Goal: Check status

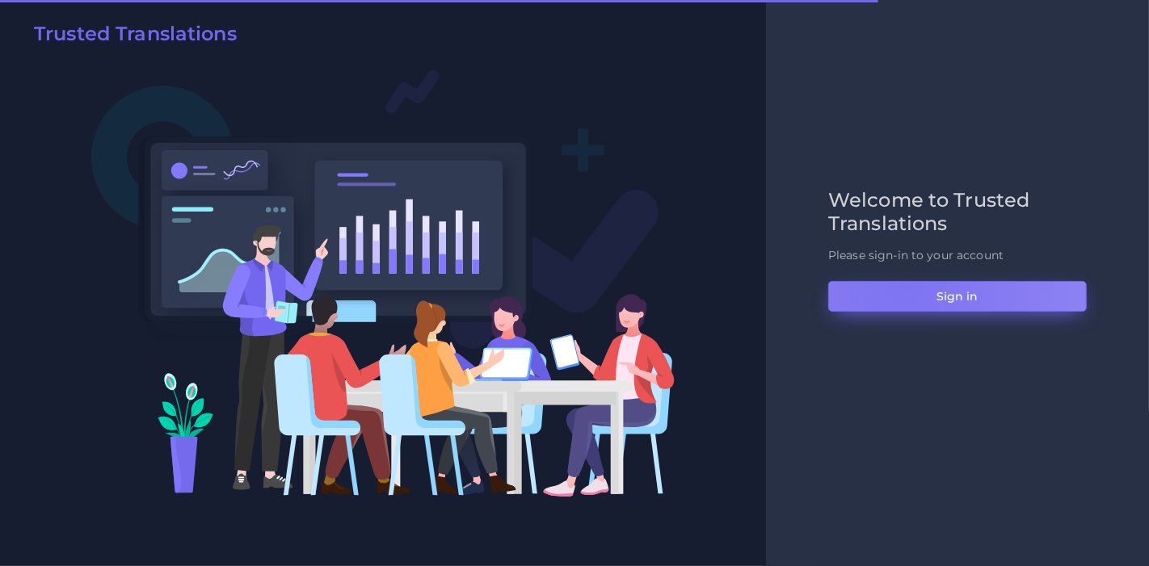
click at [903, 285] on button "Sign in" at bounding box center [957, 296] width 258 height 31
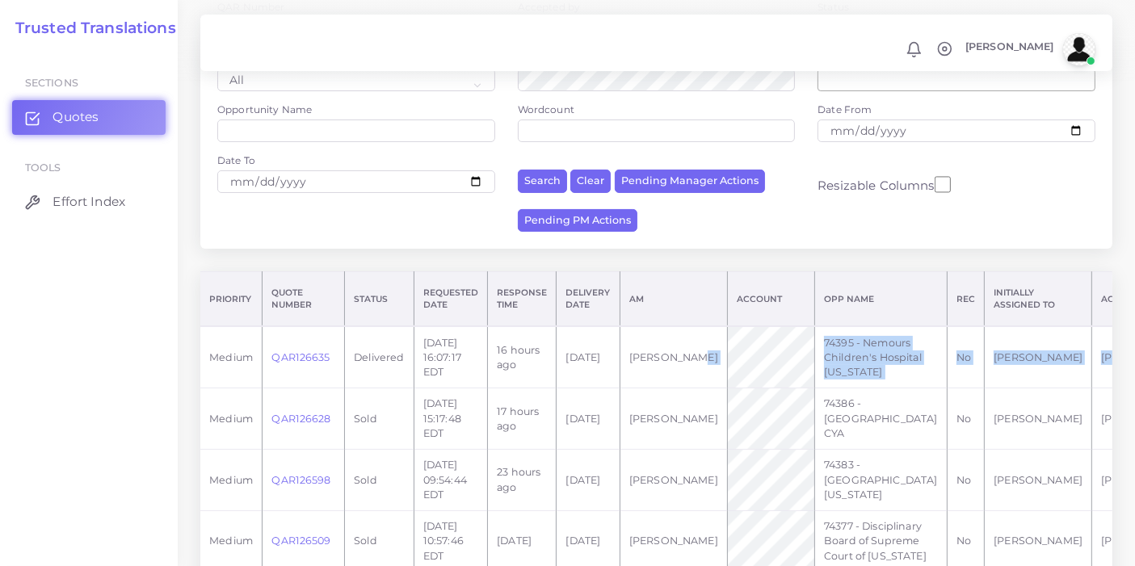
scroll to position [0, 66]
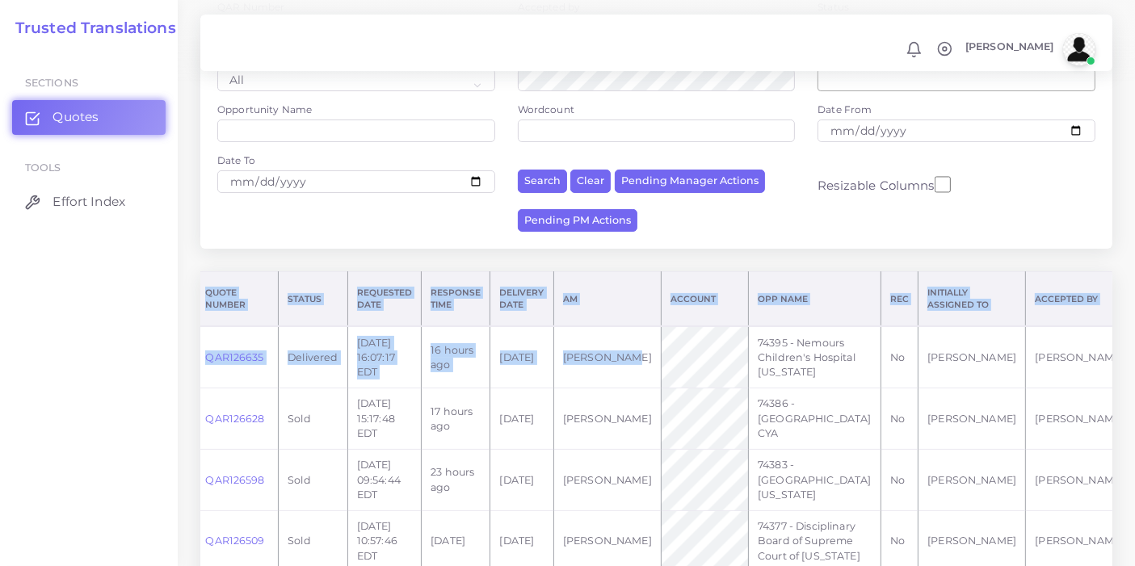
drag, startPoint x: 653, startPoint y: 385, endPoint x: 1148, endPoint y: 351, distance: 496.3
click at [1134, 351] on html "Notifications 0 New Driver Update: Extra Quality renamed to Quality Changed" at bounding box center [567, 104] width 1135 height 566
